Goal: Complete application form

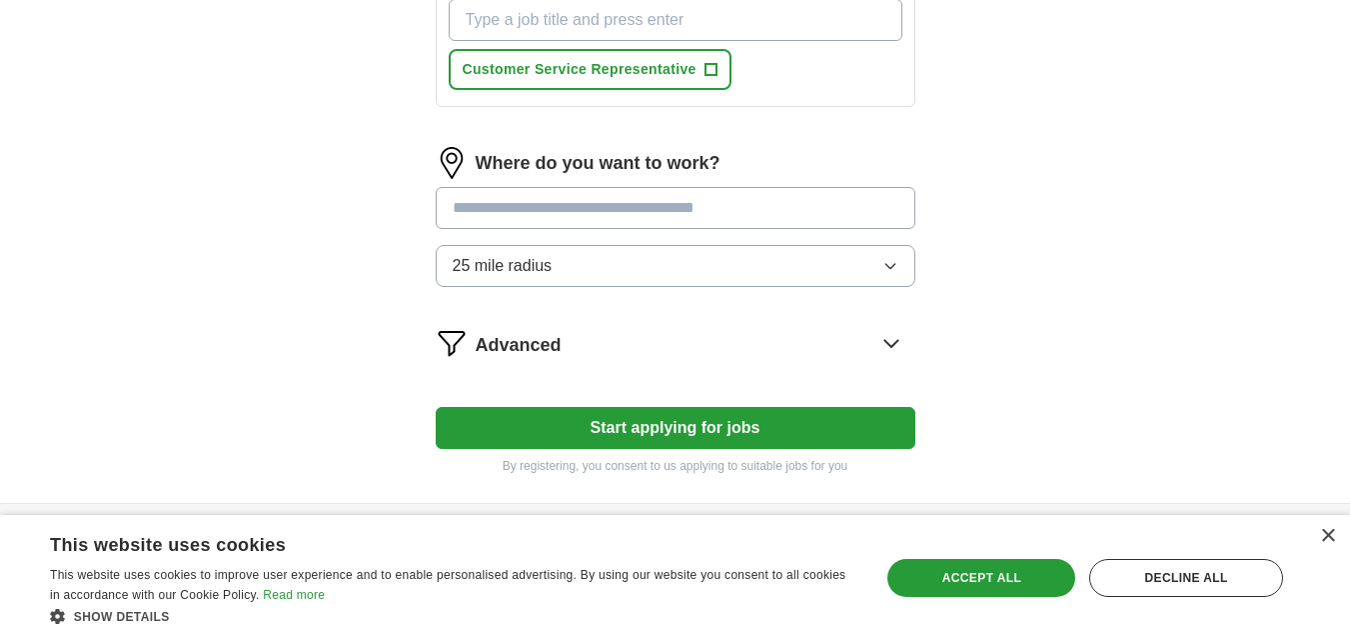
scroll to position [834, 0]
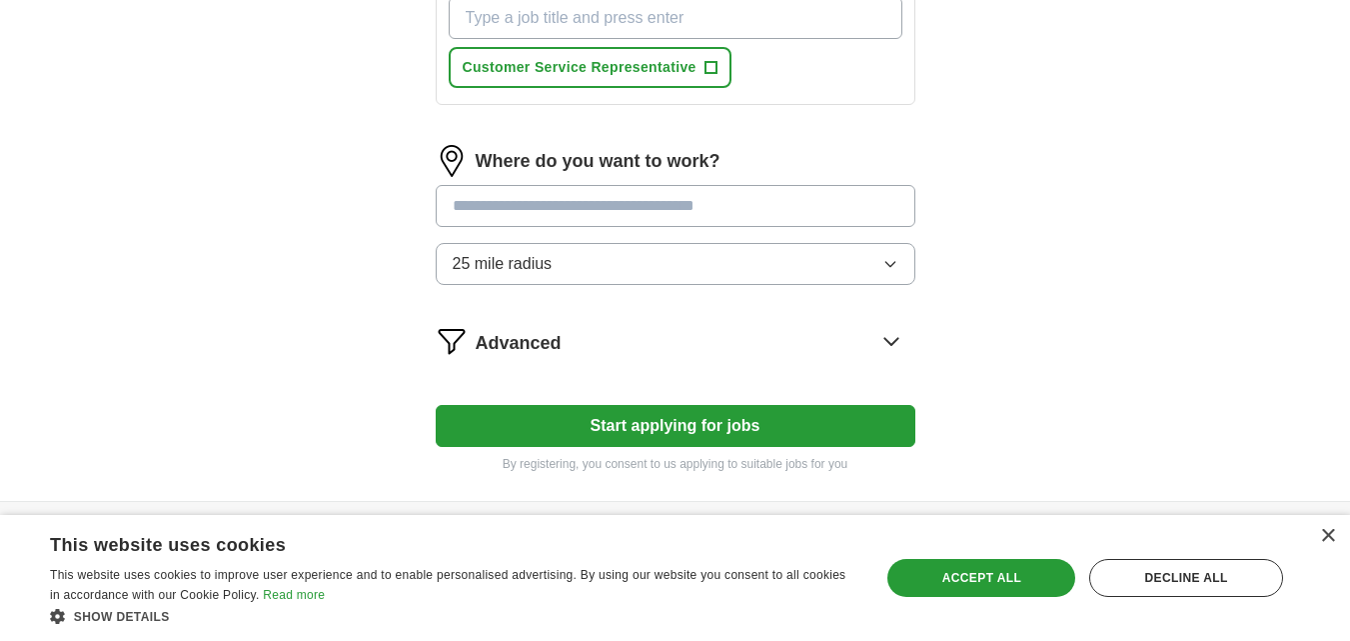
click at [777, 218] on input "text" at bounding box center [676, 206] width 480 height 42
type input "*********"
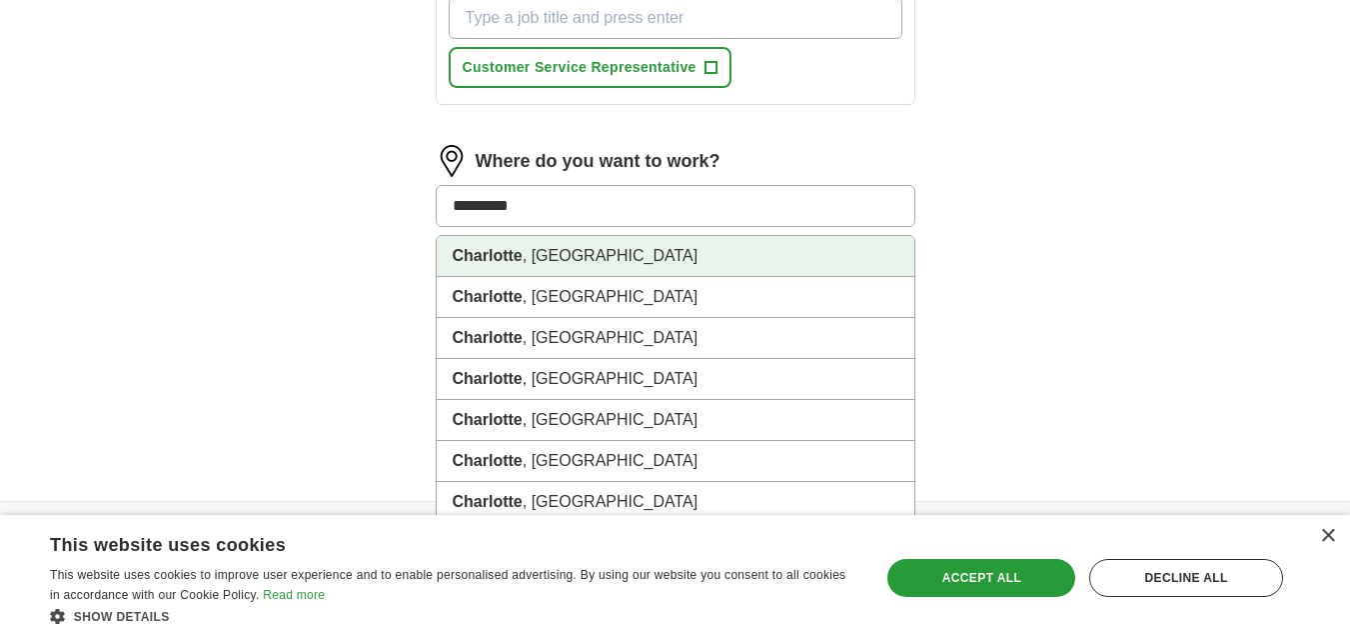
click at [736, 248] on li "[GEOGRAPHIC_DATA] , [GEOGRAPHIC_DATA]" at bounding box center [676, 256] width 478 height 41
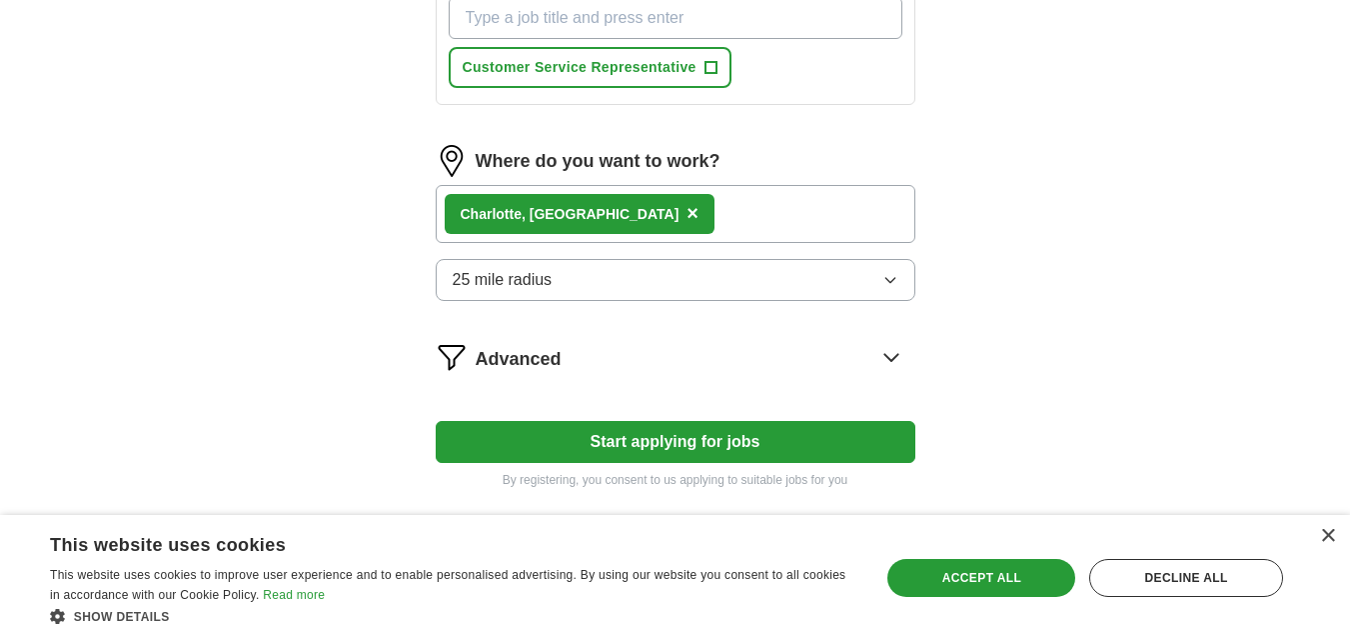
click at [660, 283] on button "25 mile radius" at bounding box center [676, 280] width 480 height 42
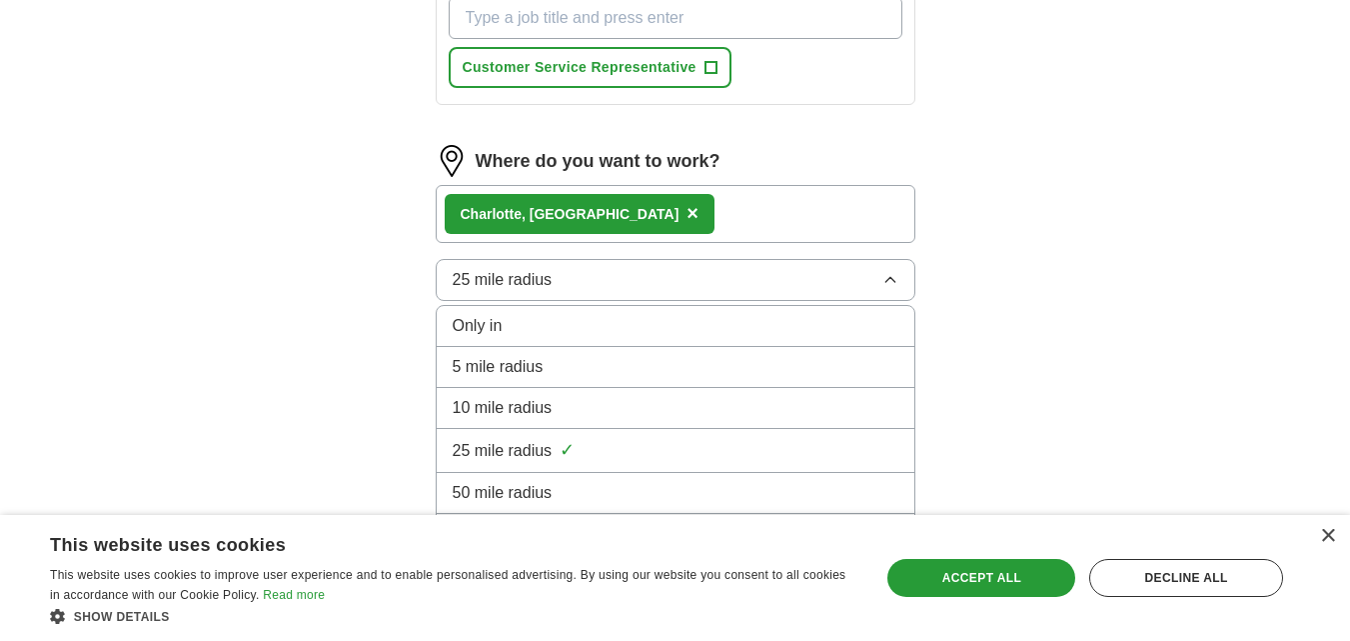
click at [622, 415] on div "10 mile radius" at bounding box center [676, 408] width 446 height 24
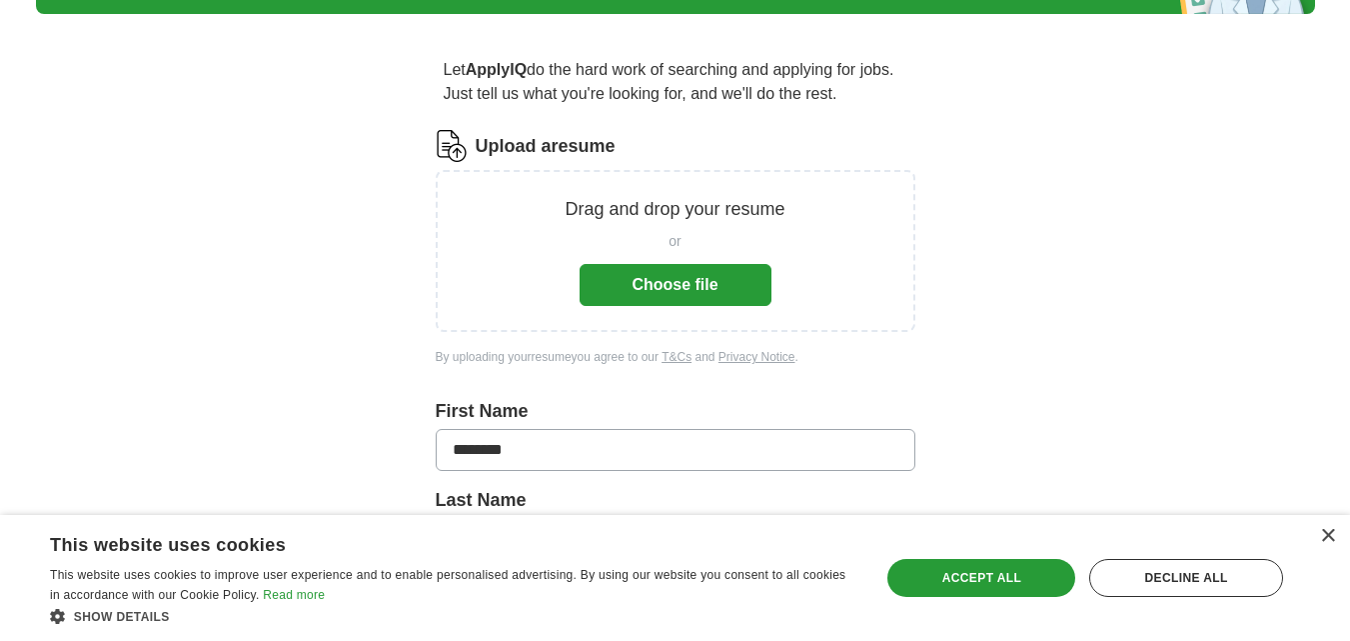
scroll to position [138, 0]
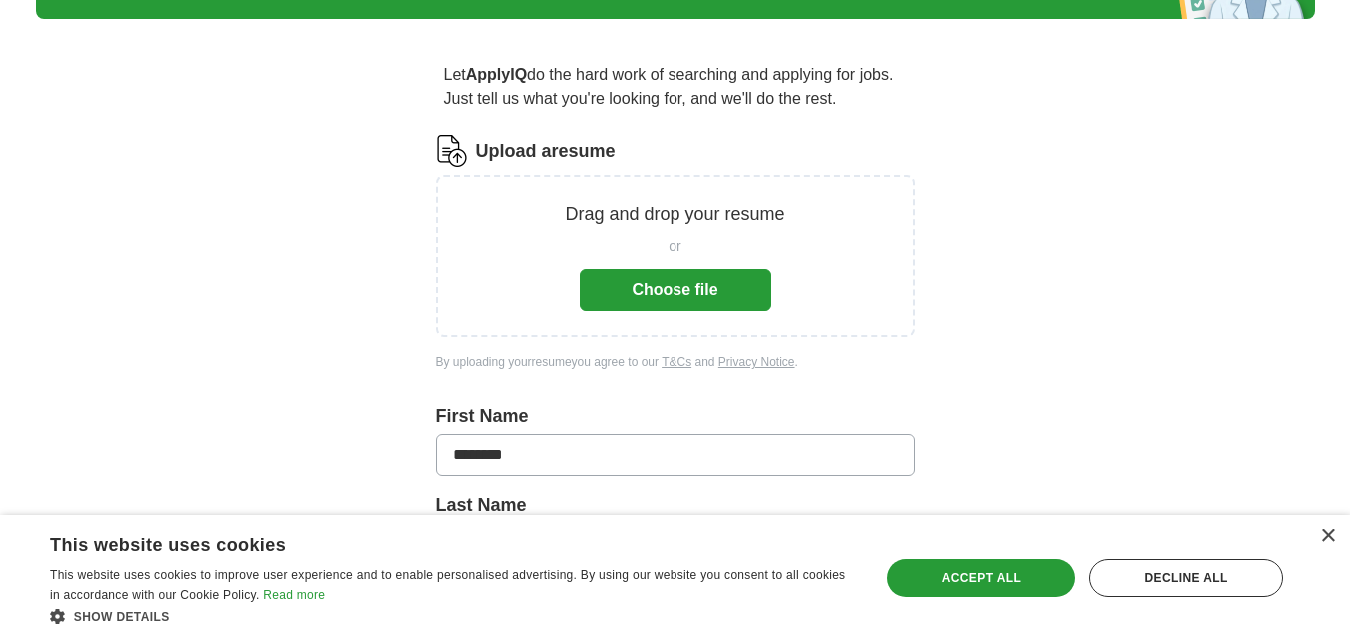
click at [677, 293] on button "Choose file" at bounding box center [676, 290] width 192 height 42
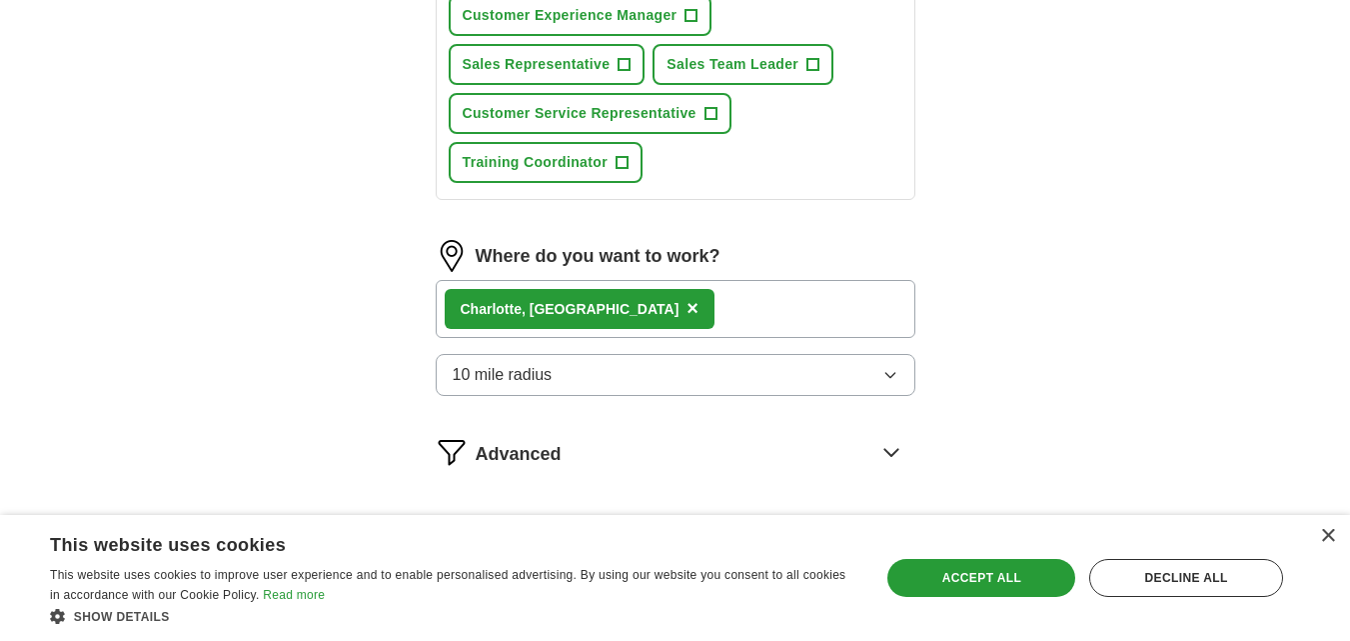
scroll to position [1053, 0]
click at [1332, 536] on div "×" at bounding box center [1327, 536] width 15 height 15
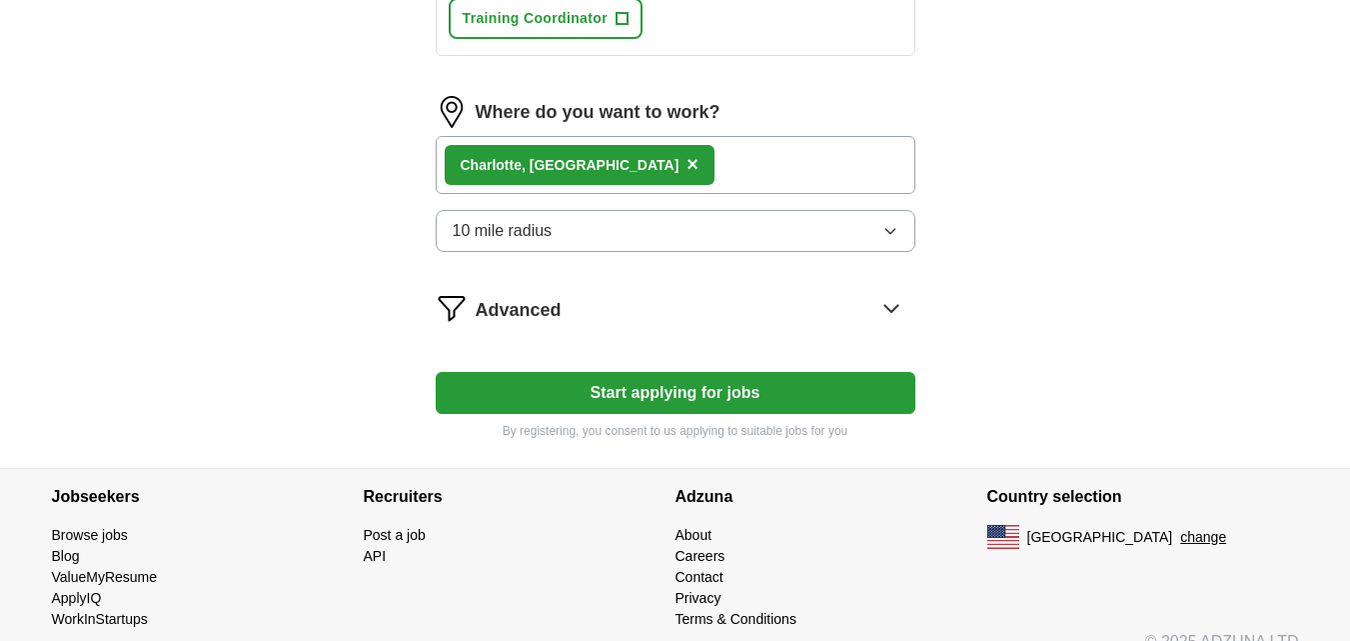
scroll to position [1225, 0]
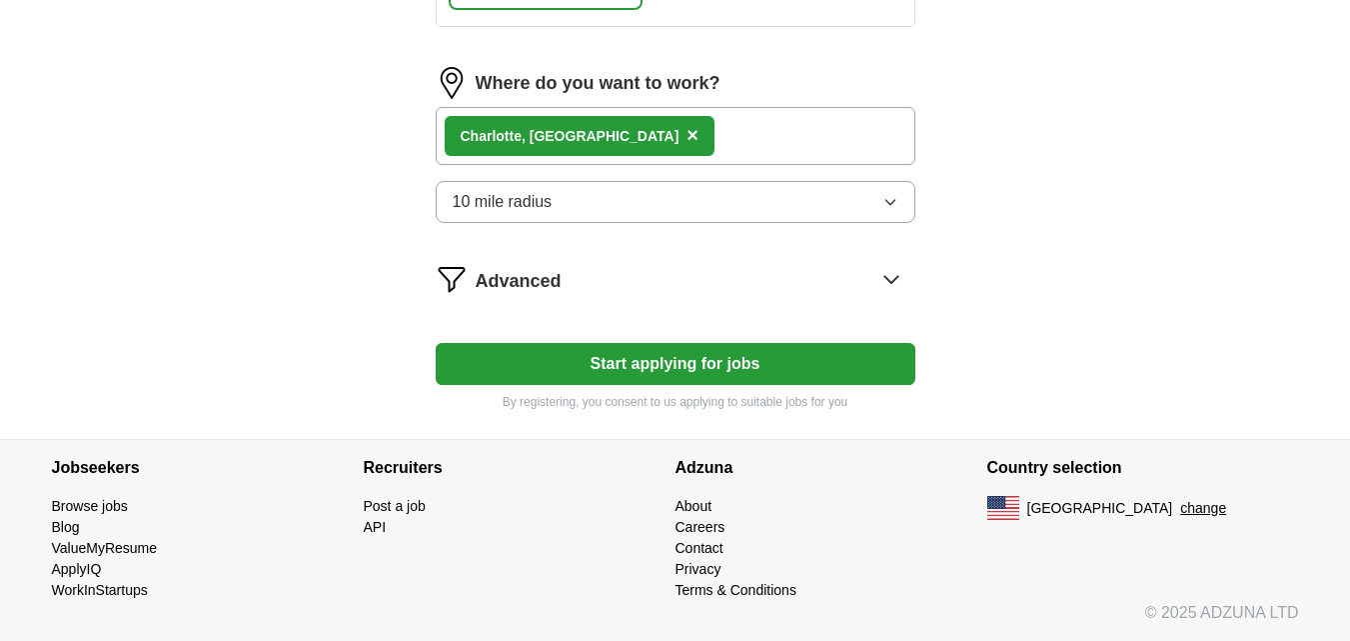
click at [821, 373] on button "Start applying for jobs" at bounding box center [676, 364] width 480 height 42
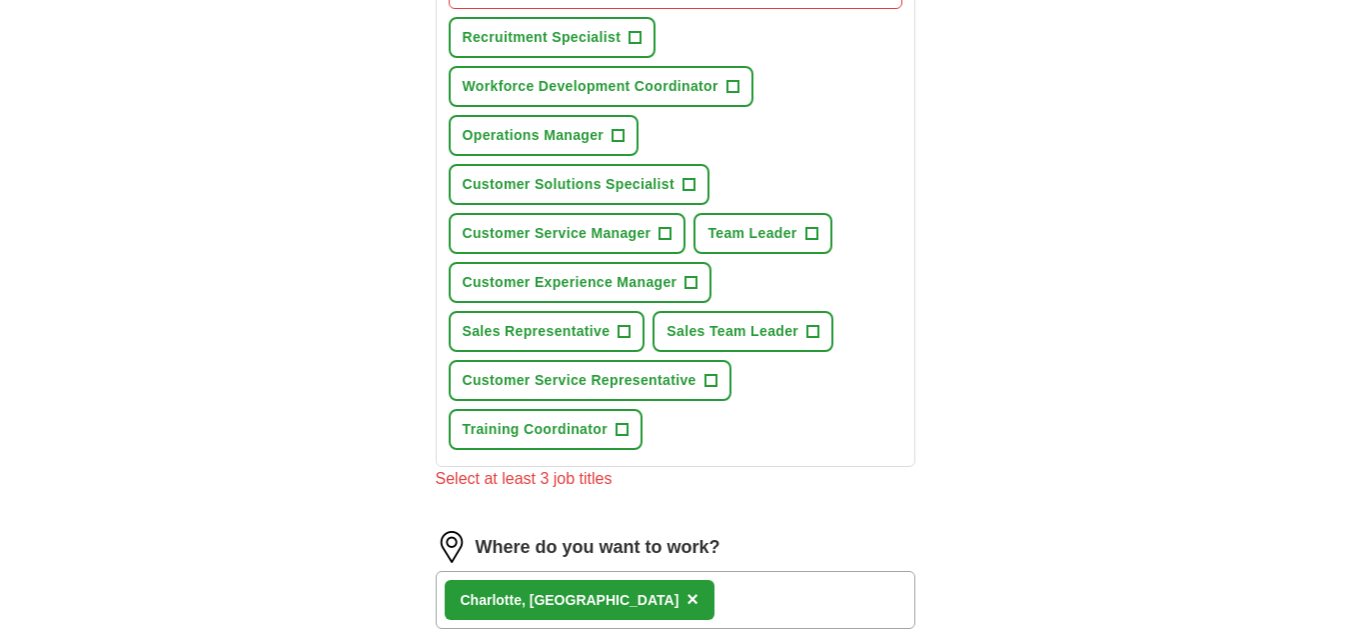
scroll to position [731, 0]
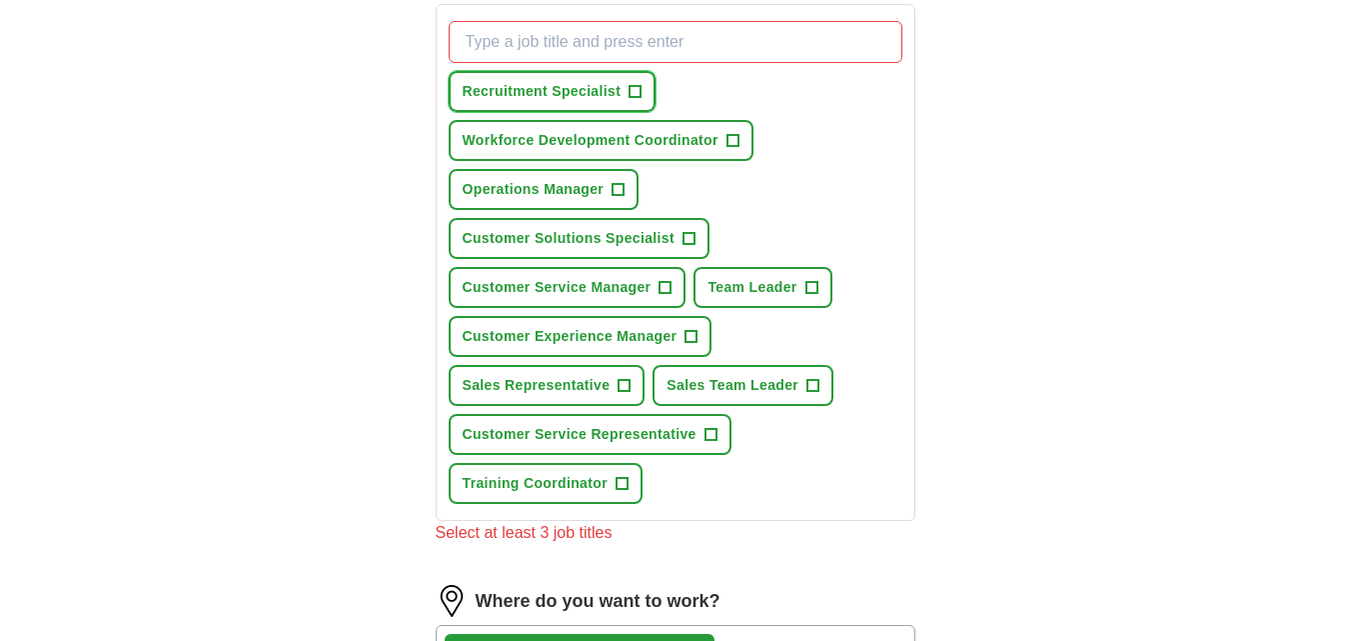
click at [638, 91] on span "+" at bounding box center [636, 92] width 12 height 16
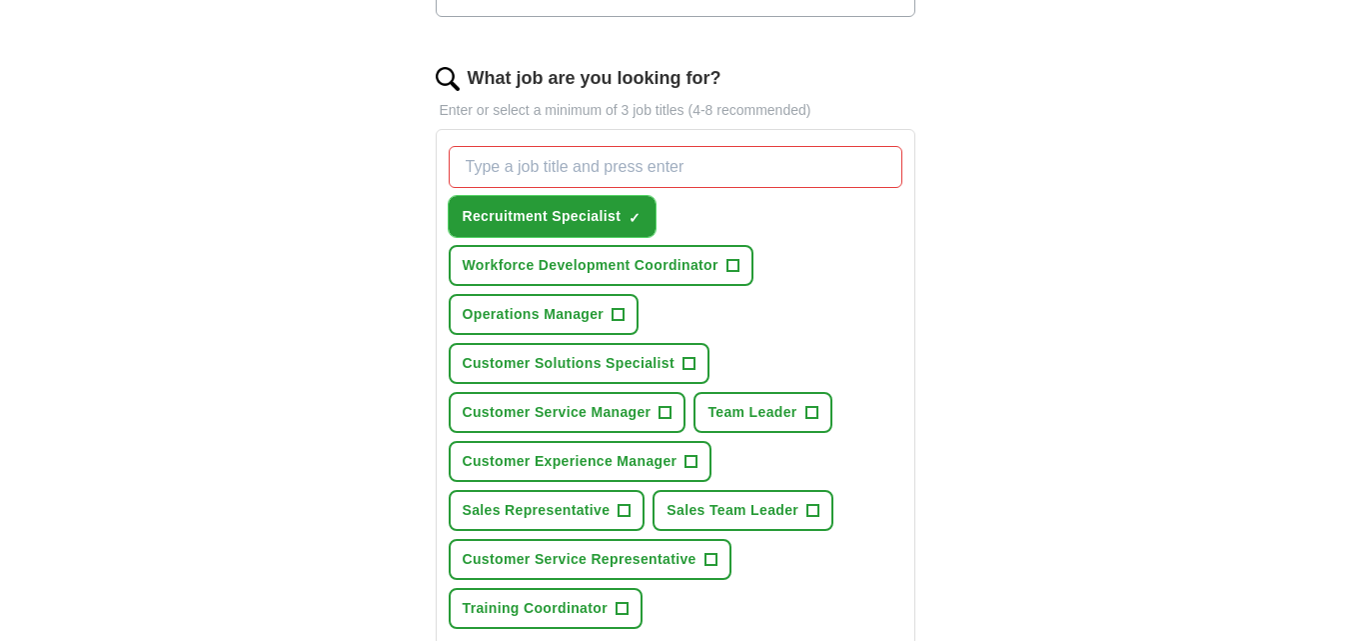
scroll to position [596, 0]
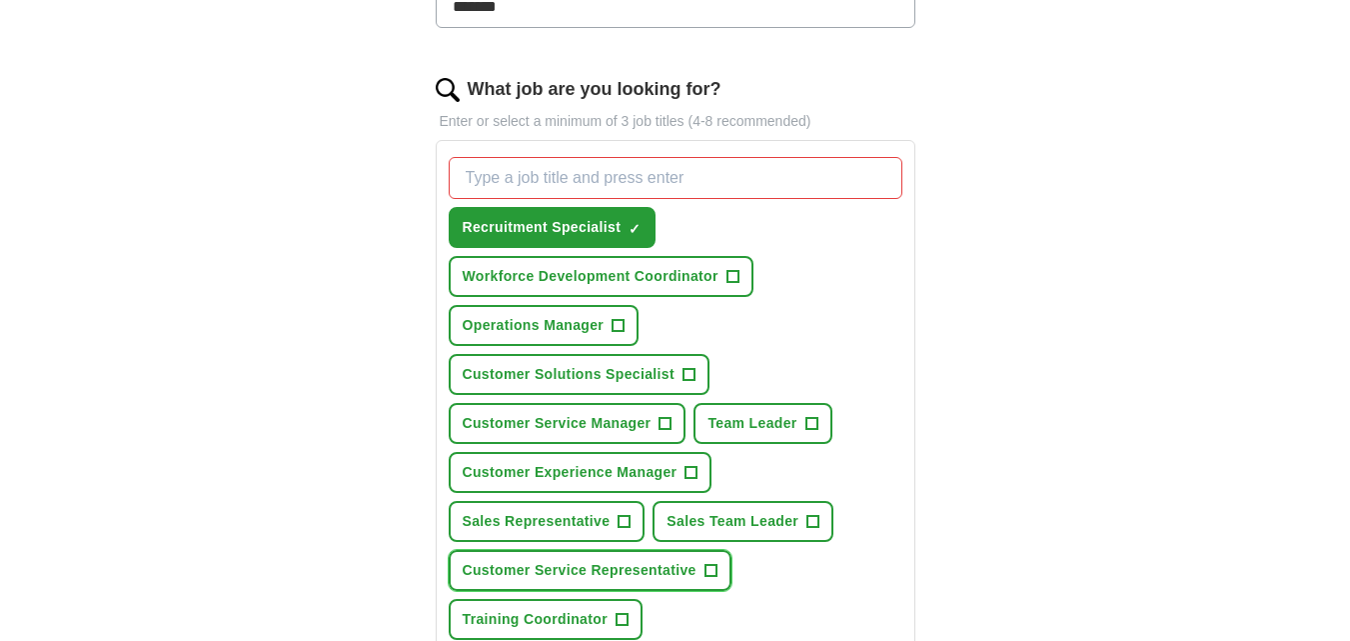
click at [713, 571] on span "+" at bounding box center [710, 571] width 12 height 16
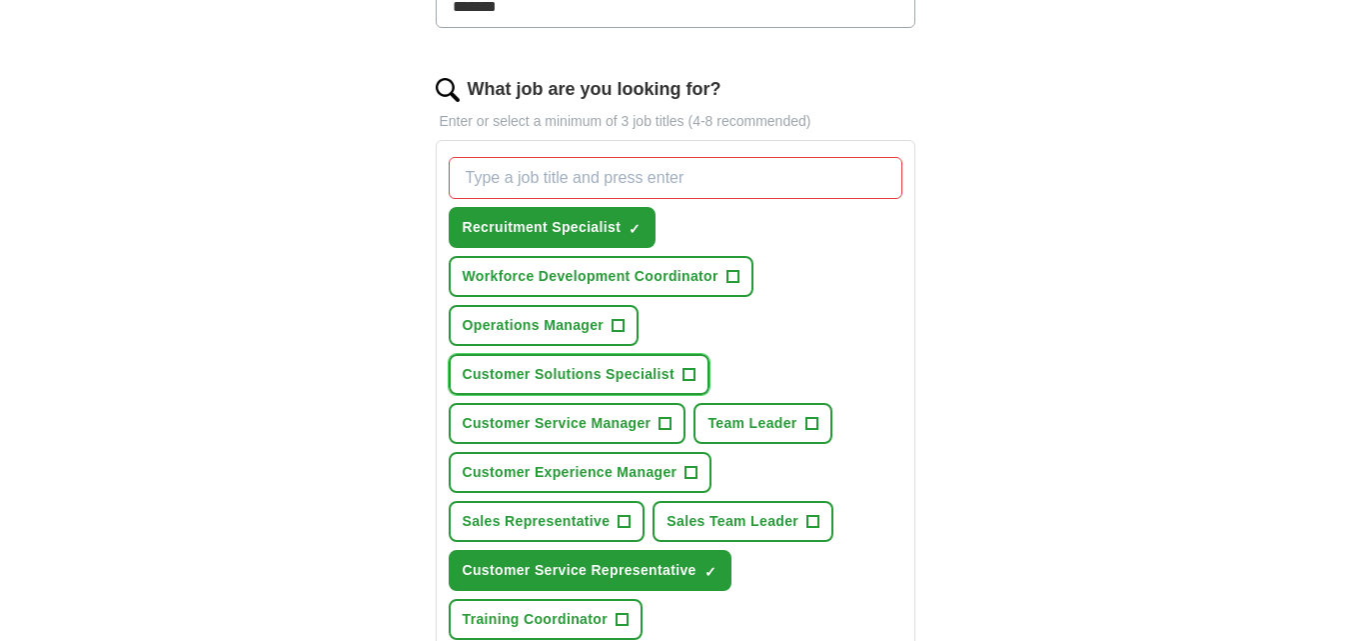
click at [684, 375] on span "+" at bounding box center [688, 375] width 12 height 16
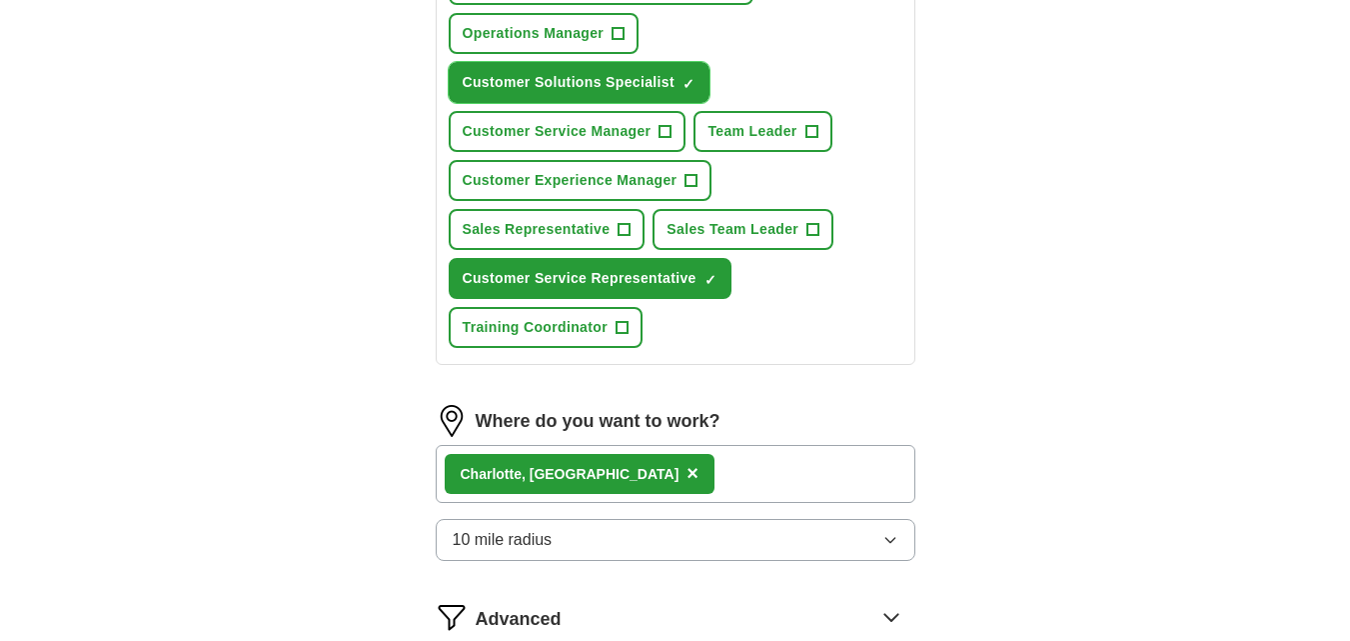
scroll to position [1225, 0]
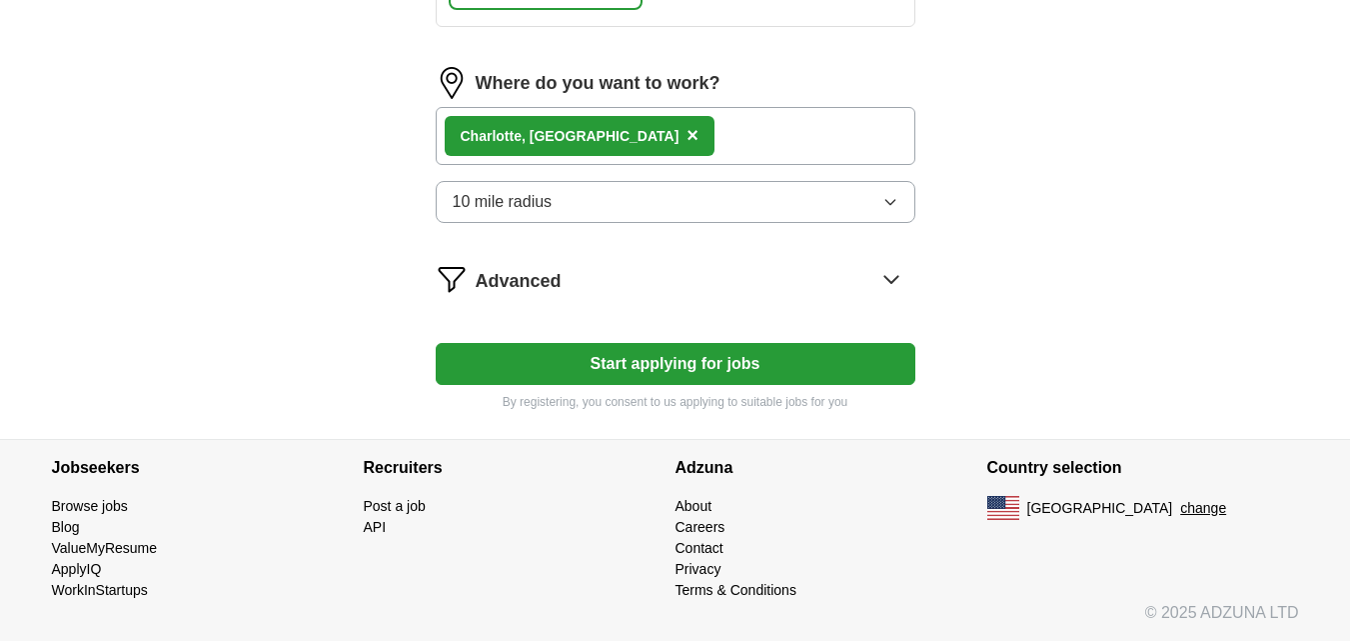
click at [717, 359] on button "Start applying for jobs" at bounding box center [676, 364] width 480 height 42
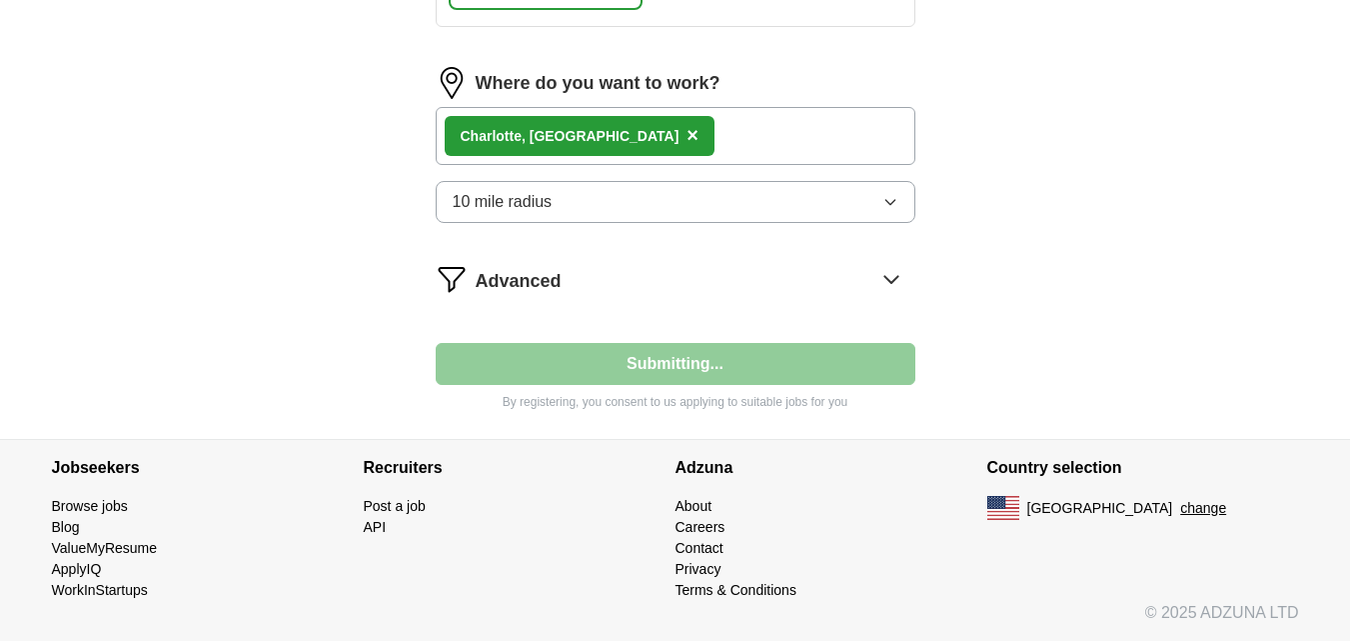
select select "**"
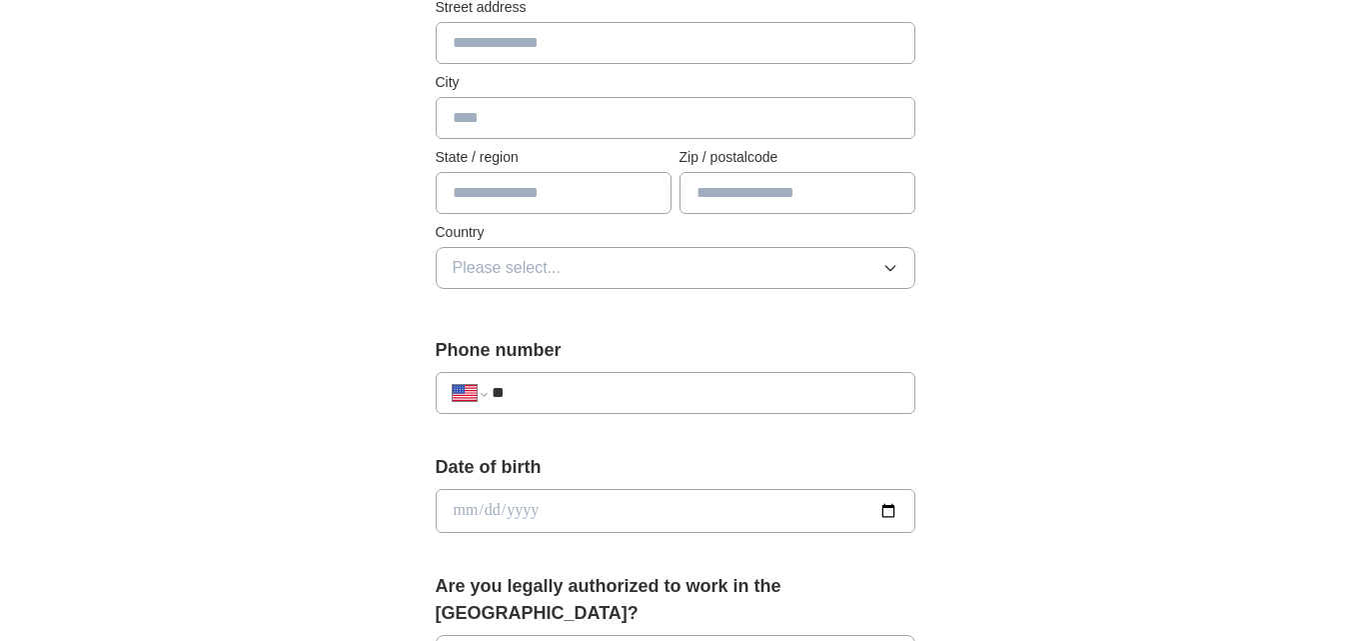
scroll to position [795, 0]
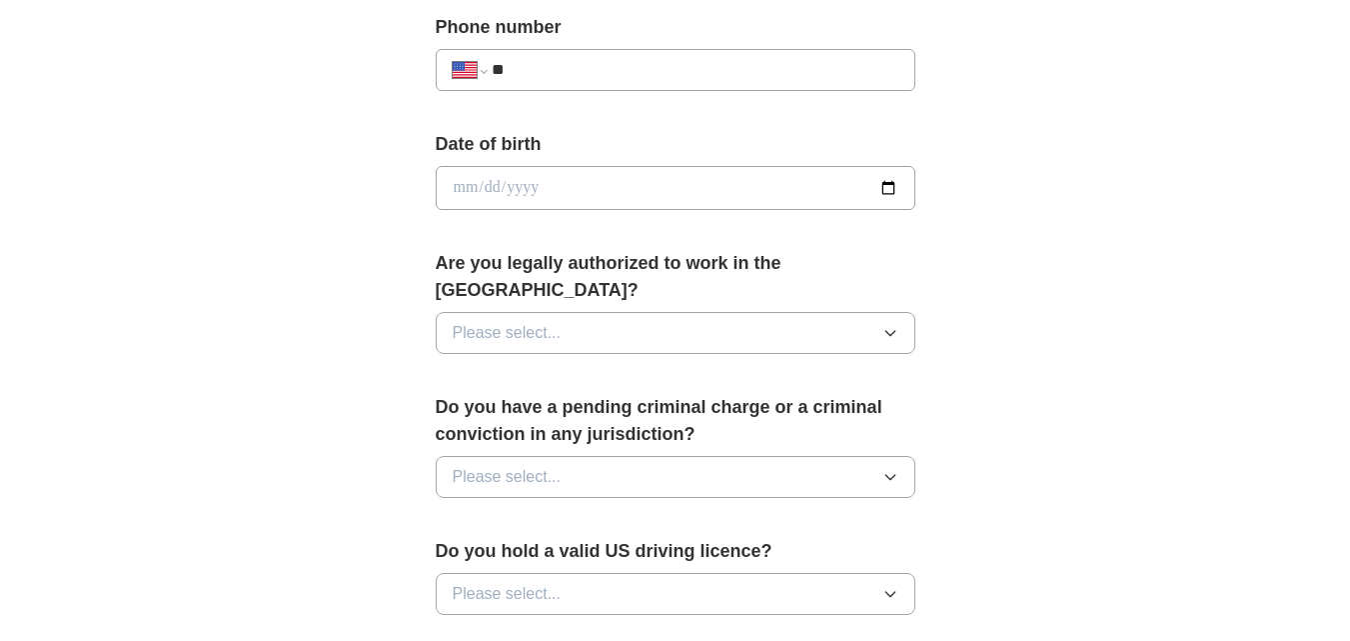
click at [688, 323] on button "Please select..." at bounding box center [676, 333] width 480 height 42
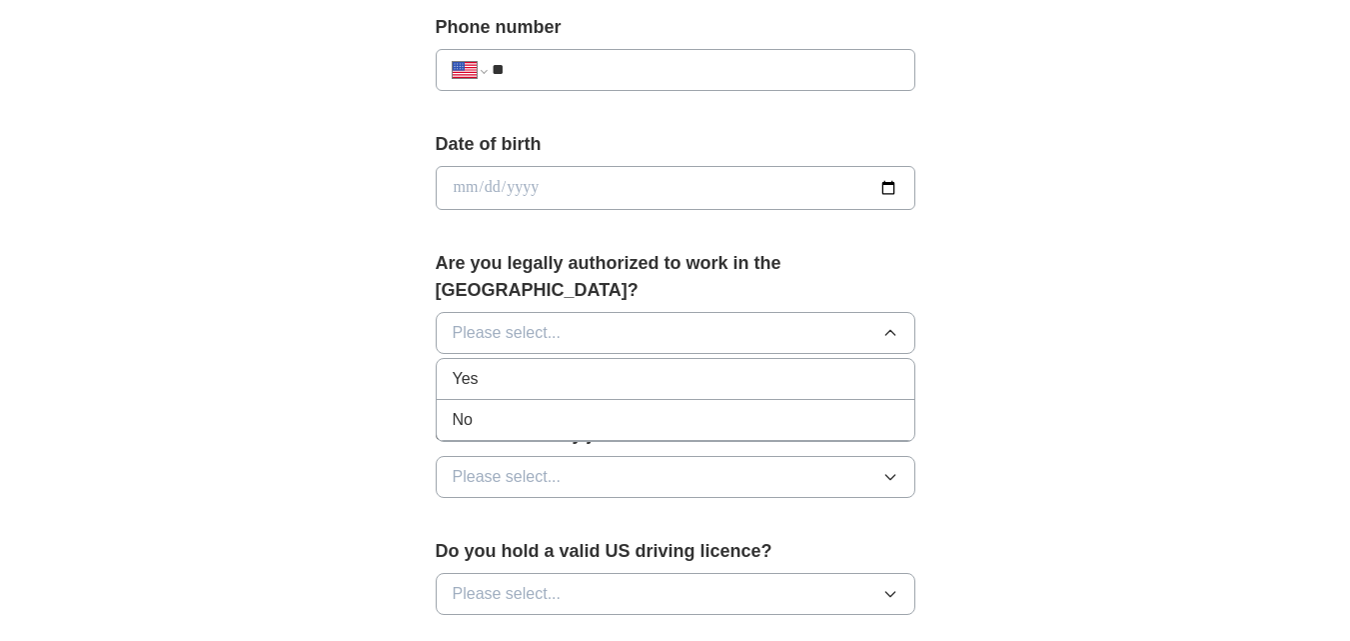
drag, startPoint x: 650, startPoint y: 355, endPoint x: 624, endPoint y: 356, distance: 26.0
click at [624, 367] on div "Yes" at bounding box center [676, 379] width 446 height 24
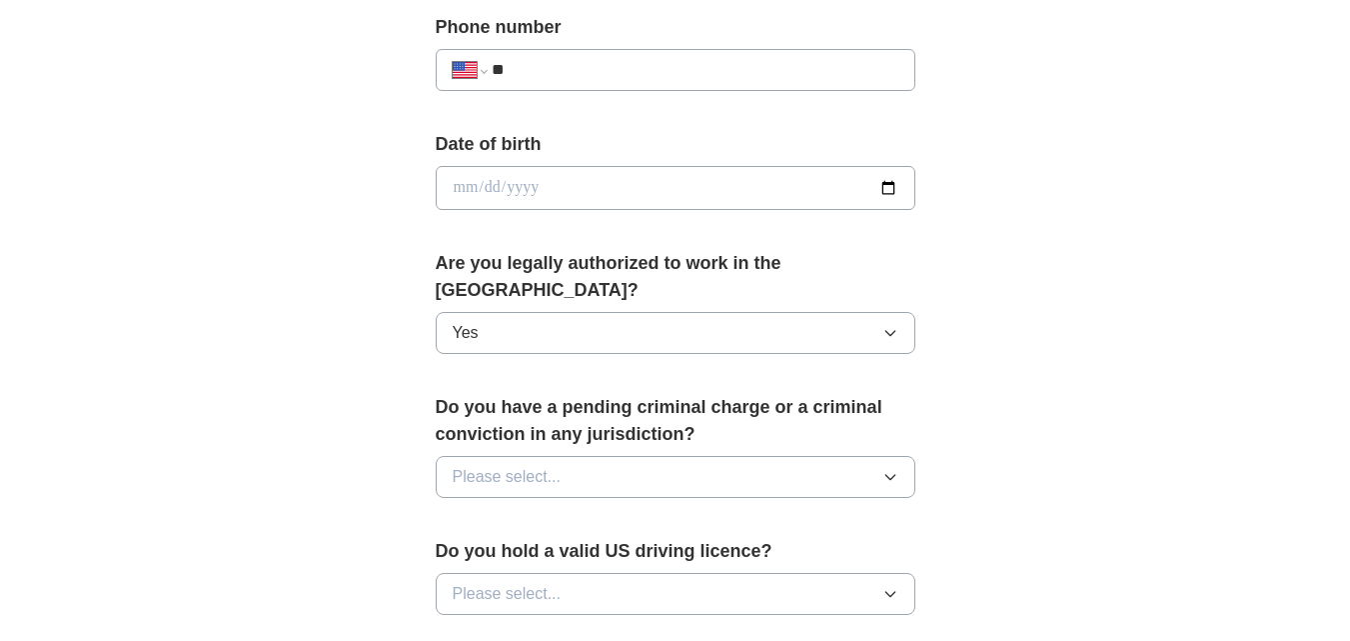
click at [624, 356] on form "**********" at bounding box center [676, 352] width 480 height 1426
click at [601, 456] on button "Please select..." at bounding box center [676, 477] width 480 height 42
click at [567, 552] on div "No" at bounding box center [676, 564] width 446 height 24
click at [566, 573] on button "Please select..." at bounding box center [676, 594] width 480 height 42
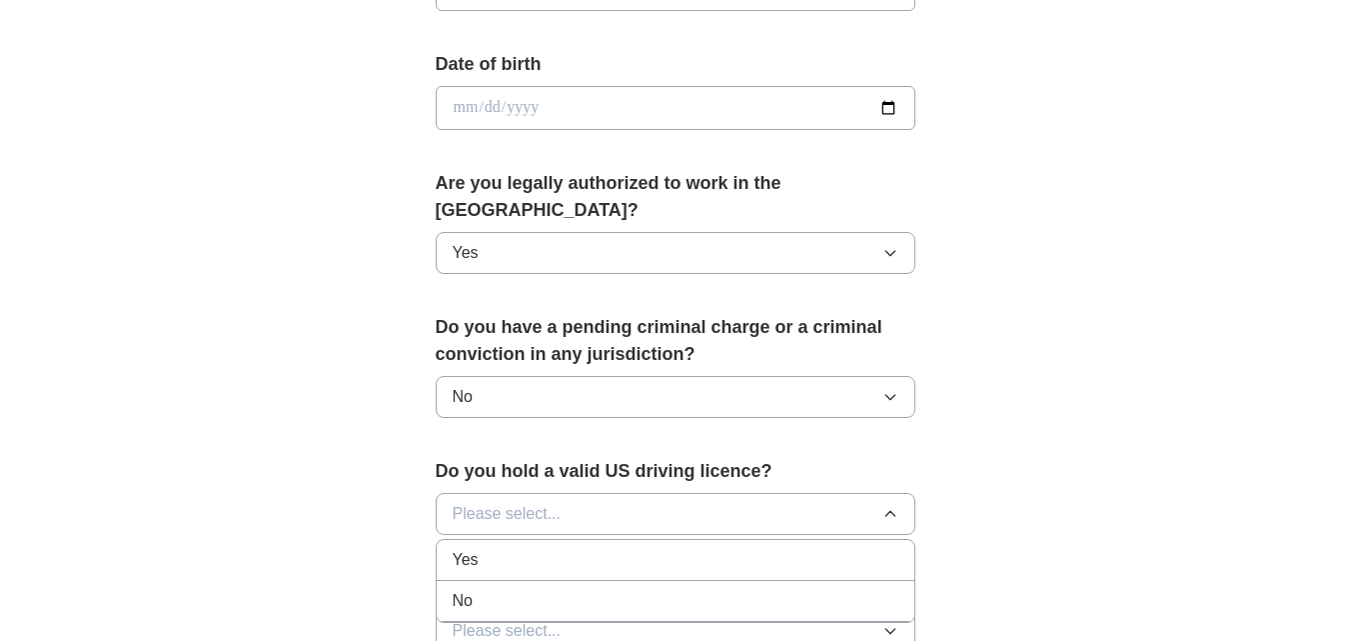
scroll to position [876, 0]
click at [597, 547] on div "Yes" at bounding box center [676, 559] width 446 height 24
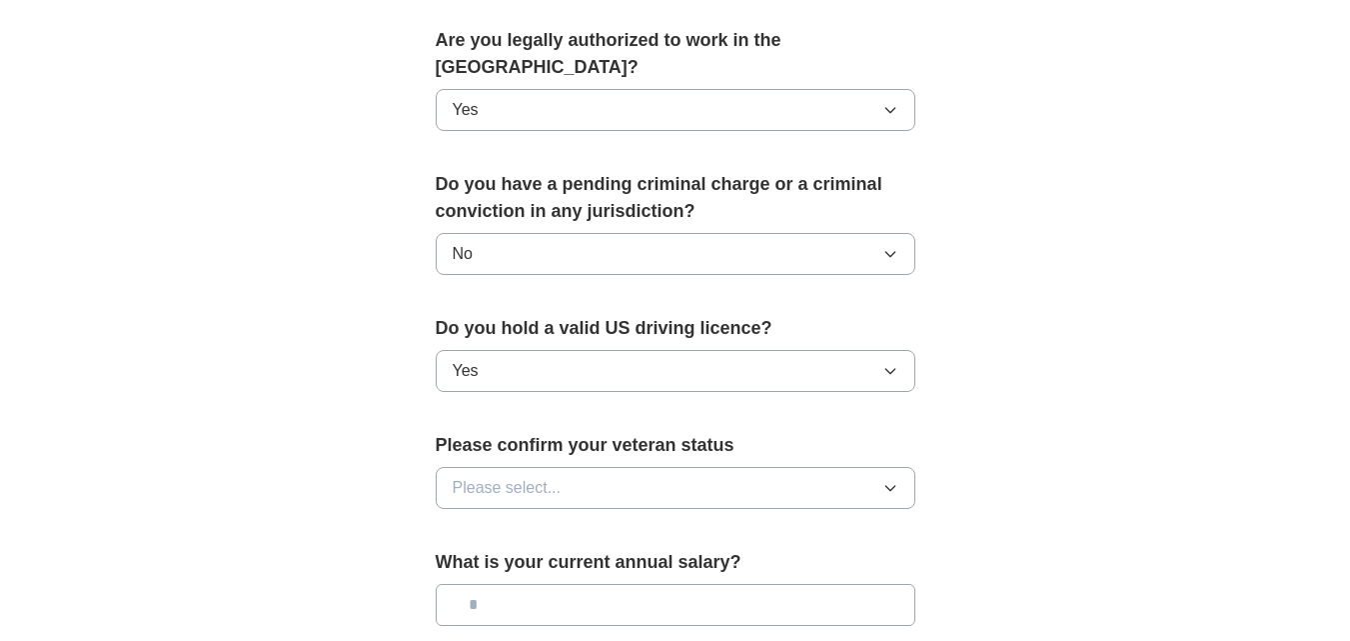
scroll to position [1019, 0]
click at [661, 466] on button "Please select..." at bounding box center [676, 487] width 480 height 42
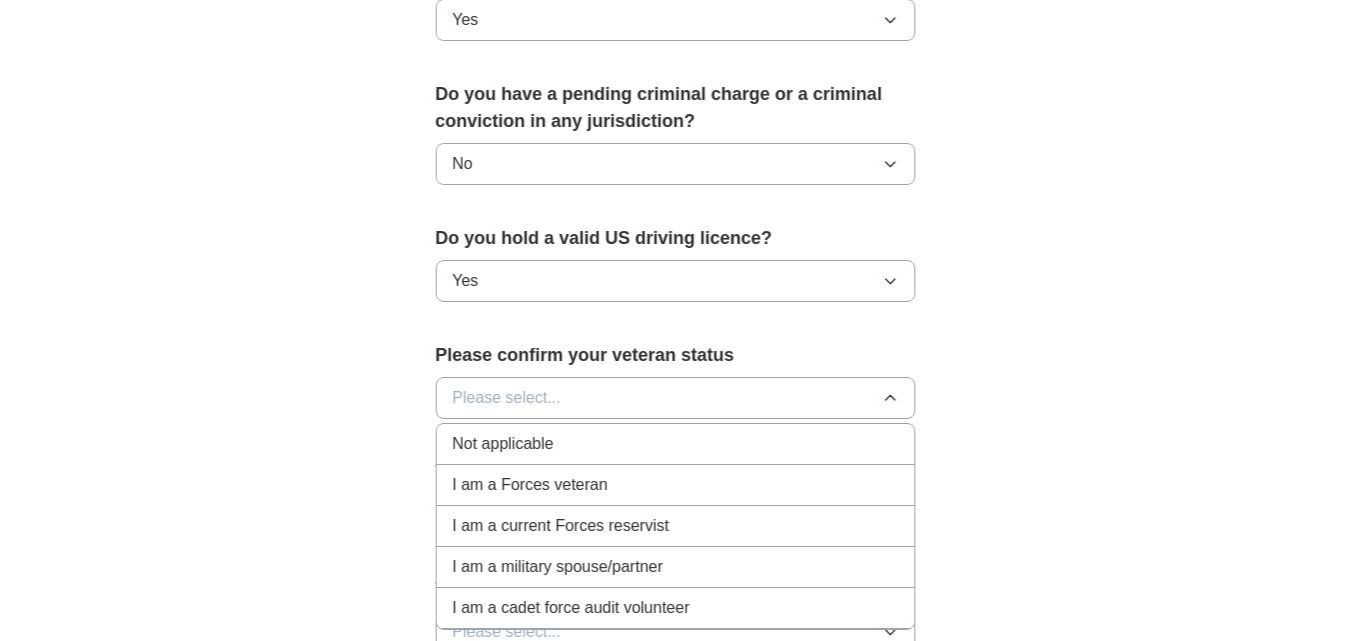
scroll to position [1109, 0]
click at [663, 431] on div "Not applicable" at bounding box center [676, 443] width 446 height 24
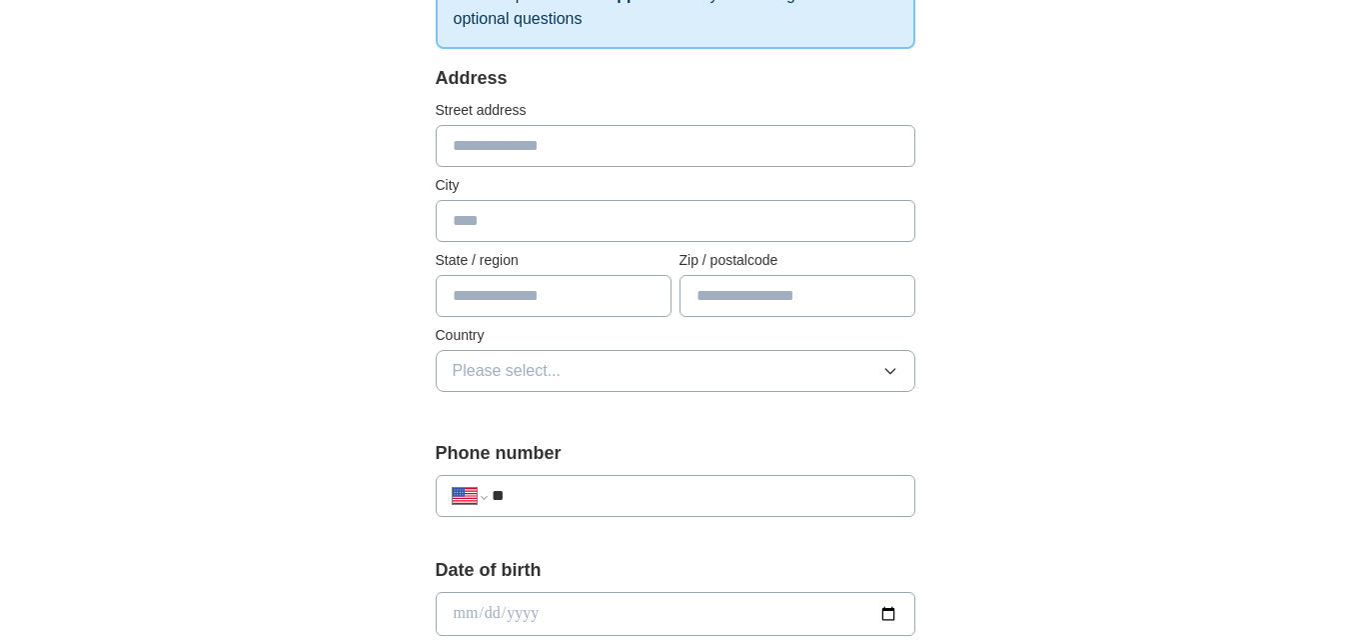
scroll to position [353, 0]
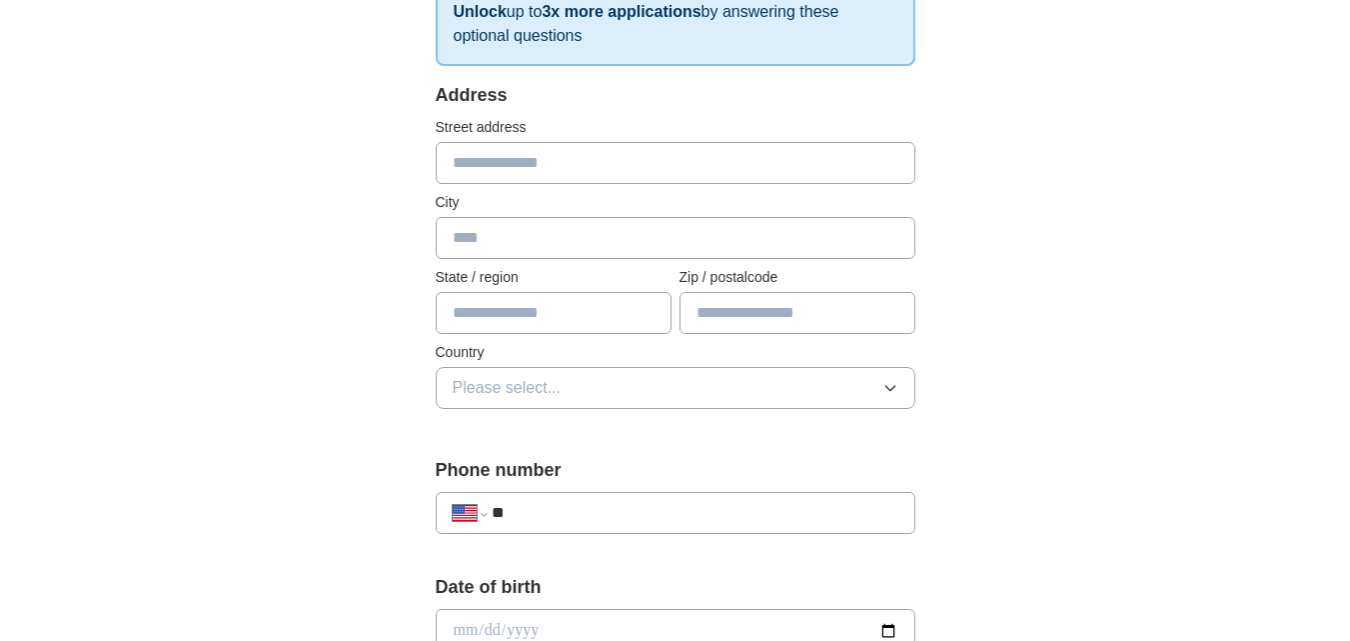
click at [667, 174] on input "text" at bounding box center [676, 163] width 480 height 42
type input "**********"
click at [617, 230] on input "text" at bounding box center [676, 238] width 480 height 42
type input "******"
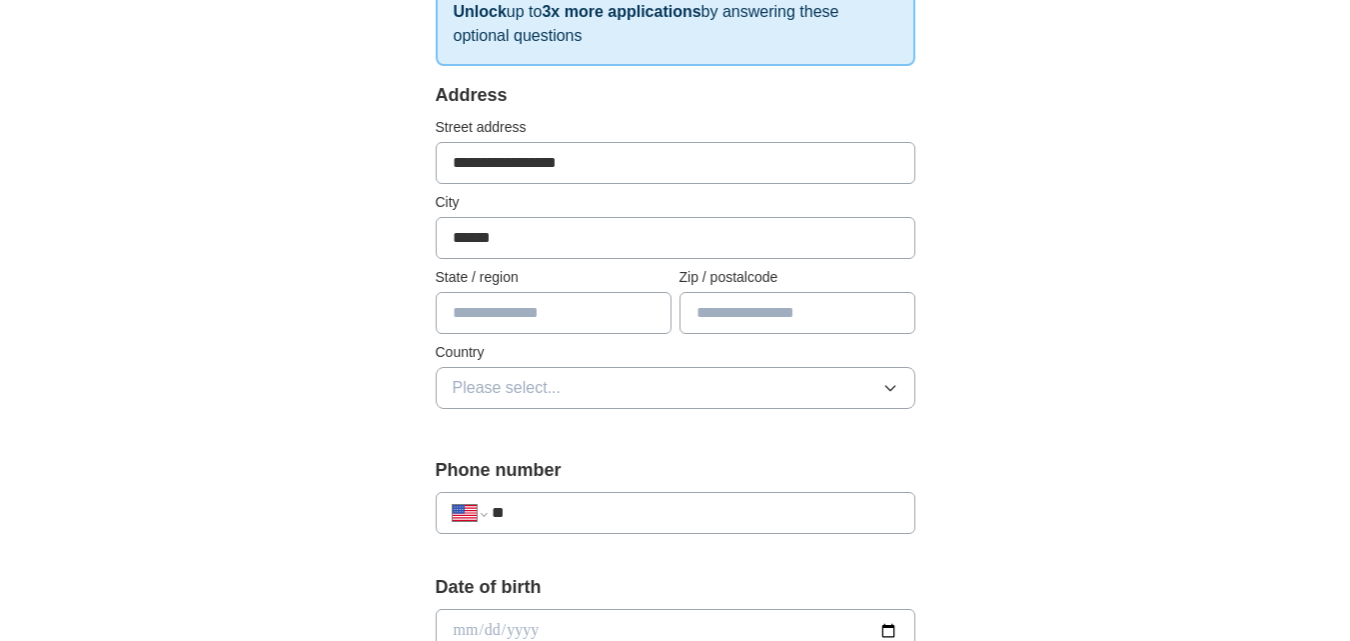
click at [619, 322] on input "text" at bounding box center [554, 313] width 236 height 42
type input "**"
click at [730, 319] on input "text" at bounding box center [797, 313] width 236 height 42
type input "*****"
click at [712, 404] on button "Please select..." at bounding box center [676, 388] width 480 height 42
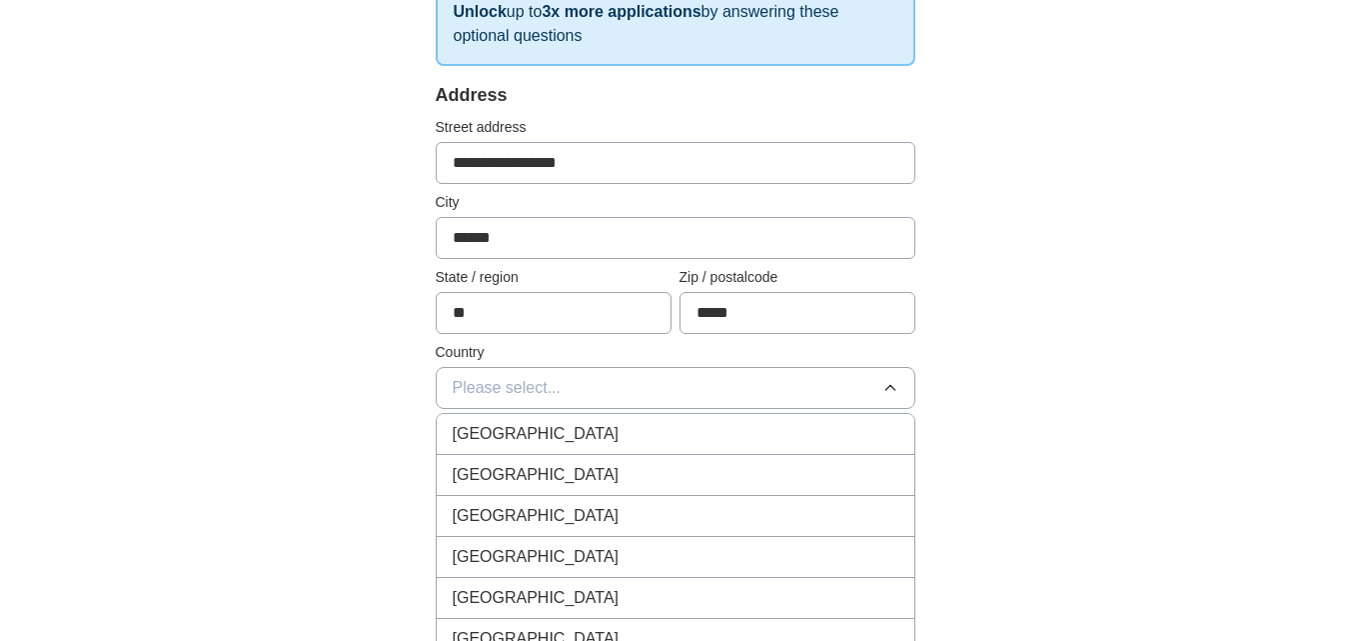
click at [661, 465] on div "[GEOGRAPHIC_DATA]" at bounding box center [676, 475] width 446 height 24
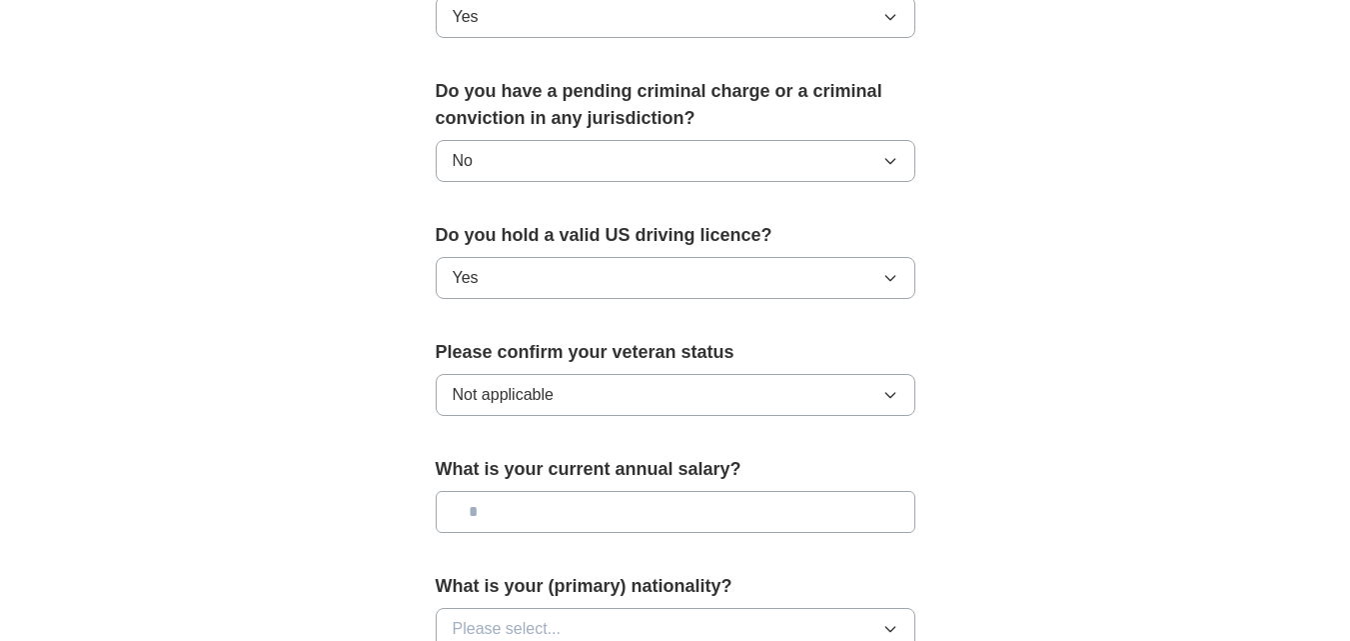
scroll to position [1415, 0]
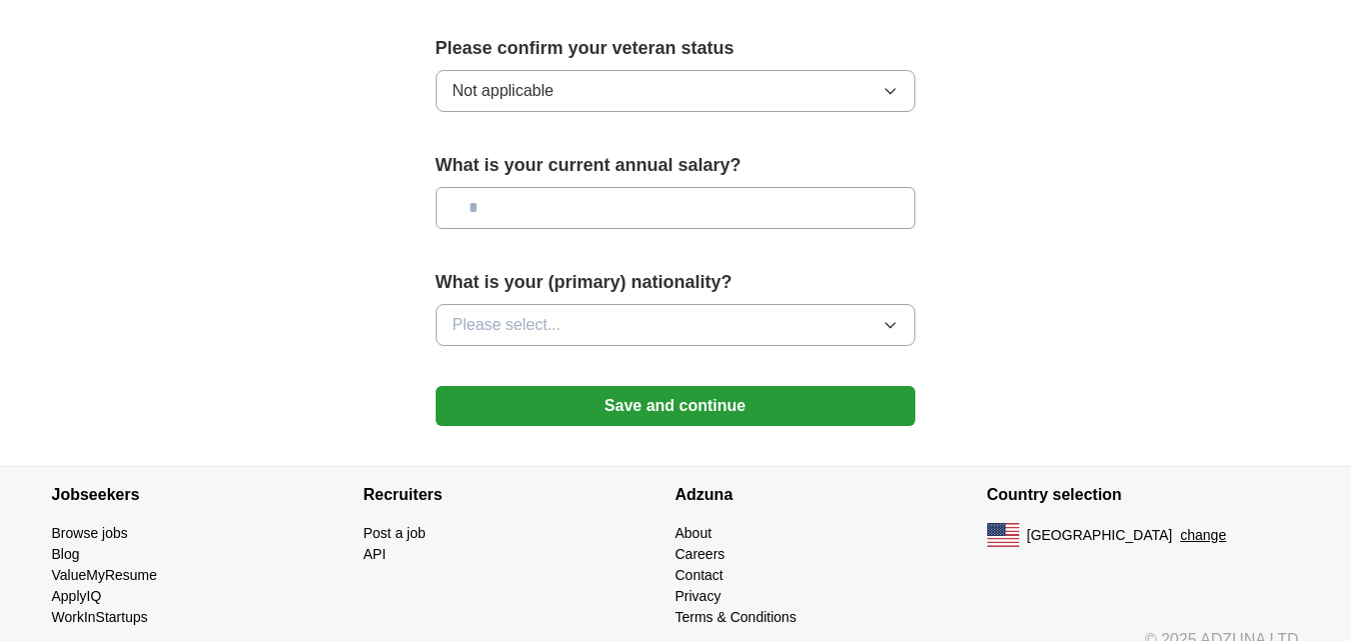
click at [768, 307] on button "Please select..." at bounding box center [676, 325] width 480 height 42
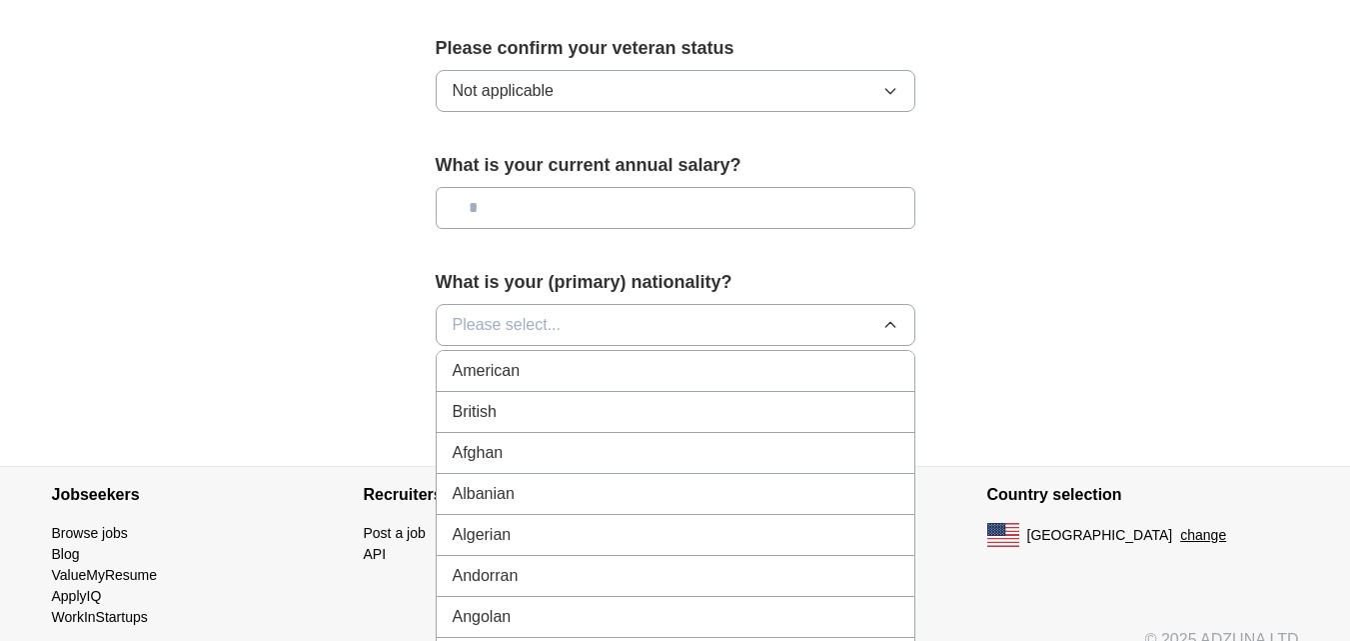
click at [727, 359] on div "American" at bounding box center [676, 371] width 446 height 24
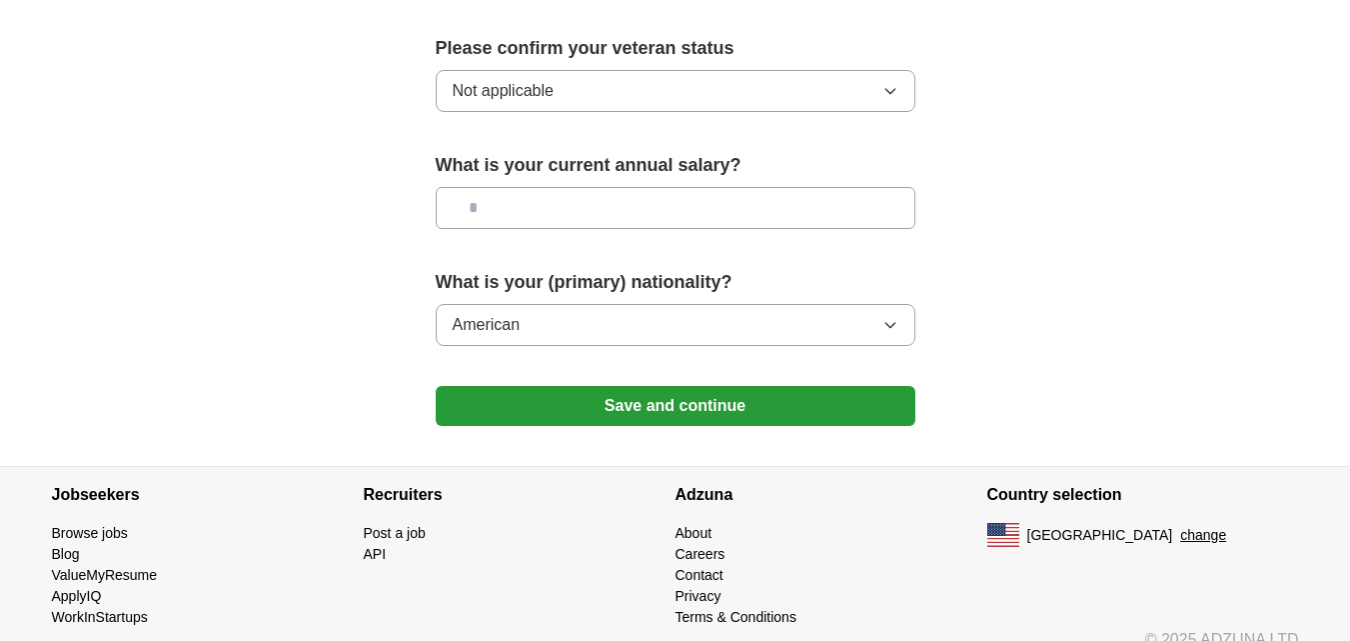
click at [648, 386] on button "Save and continue" at bounding box center [676, 406] width 480 height 40
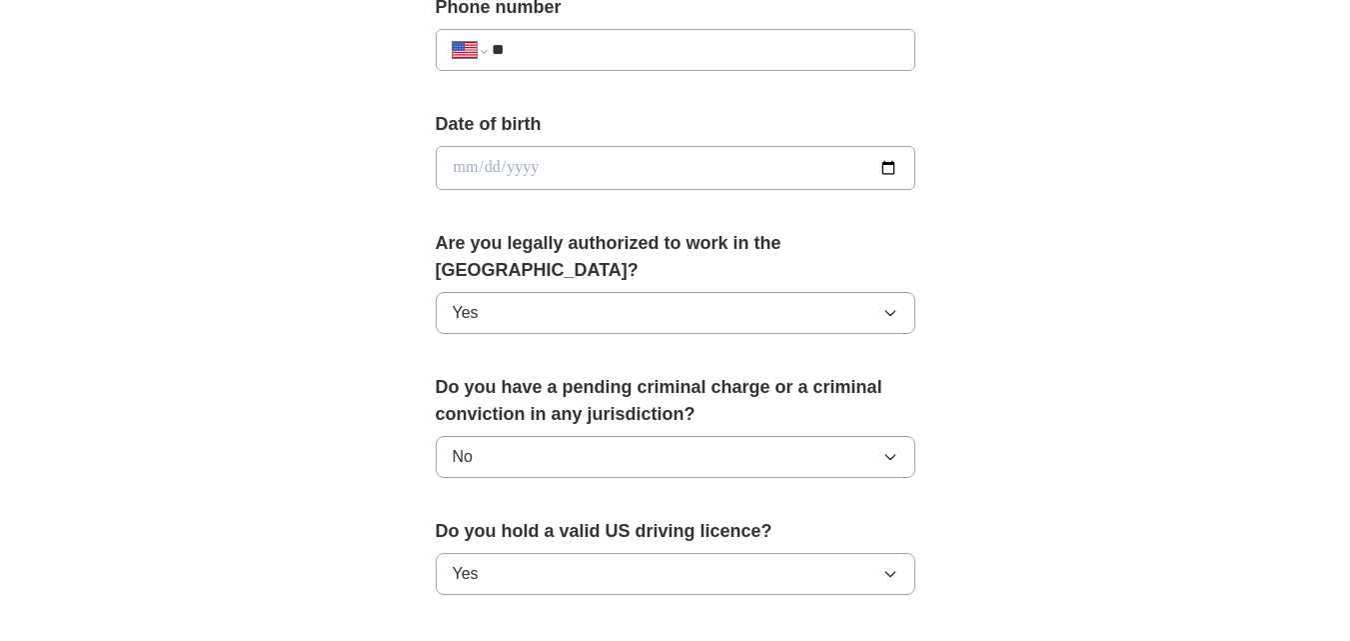
scroll to position [810, 0]
